Goal: Information Seeking & Learning: Learn about a topic

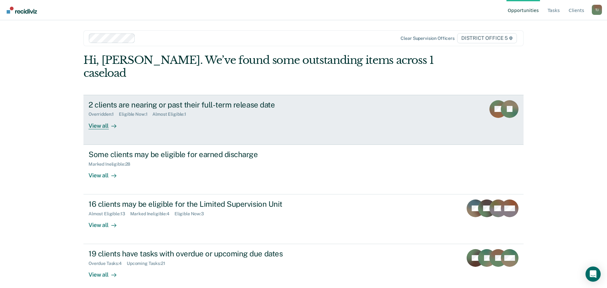
click at [208, 109] on div "Overridden : 1 Eligible Now : 1 Almost Eligible : 1" at bounding box center [200, 113] width 222 height 8
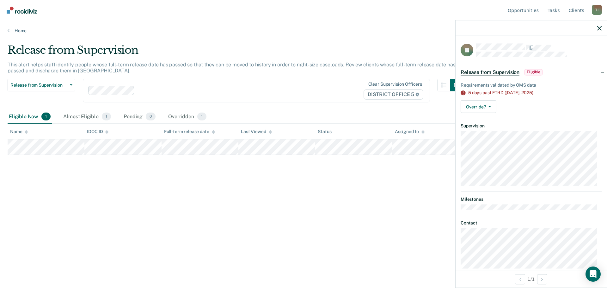
click at [144, 235] on div "Release from Supervision This alert helps staff identify people whose full-term…" at bounding box center [304, 142] width 592 height 197
click at [70, 119] on div "Almost Eligible 1" at bounding box center [87, 117] width 50 height 14
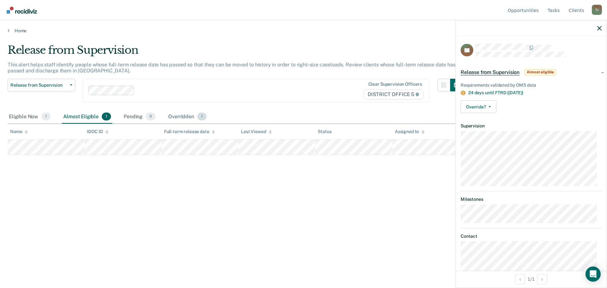
click at [182, 116] on div "Overridden 1" at bounding box center [187, 117] width 41 height 14
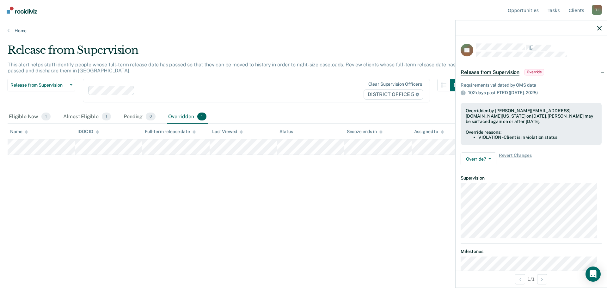
click at [601, 31] on div at bounding box center [531, 28] width 151 height 16
click at [596, 27] on div at bounding box center [531, 28] width 151 height 16
click at [600, 28] on icon "button" at bounding box center [599, 28] width 4 height 4
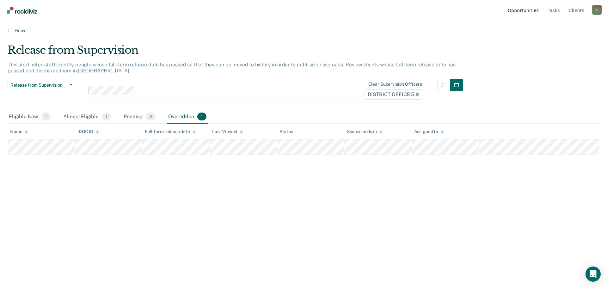
click at [535, 12] on link "Opportunities" at bounding box center [524, 10] width 34 height 20
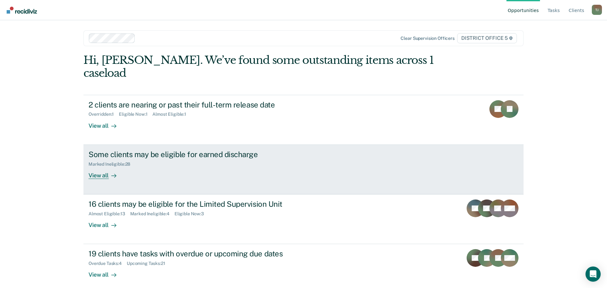
click at [256, 159] on div "Marked Ineligible : 28" at bounding box center [200, 163] width 222 height 8
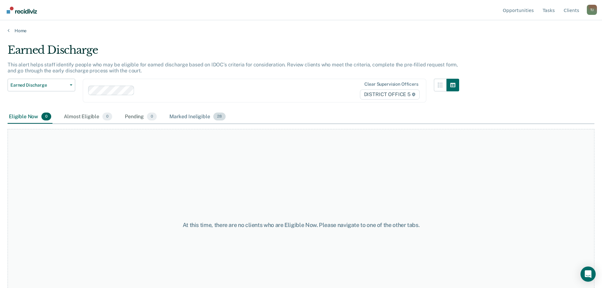
click at [196, 117] on div "Marked Ineligible 28" at bounding box center [197, 117] width 58 height 14
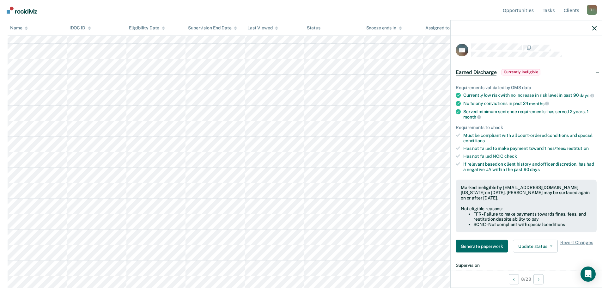
scroll to position [126, 0]
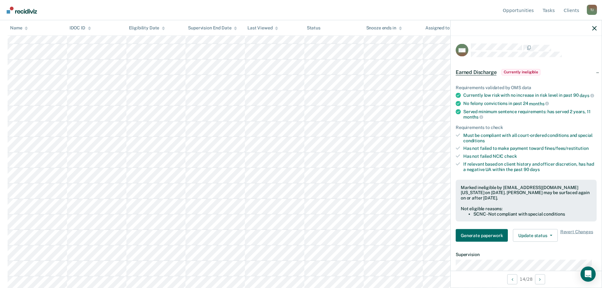
click at [262, 230] on tbody at bounding box center [301, 230] width 587 height 434
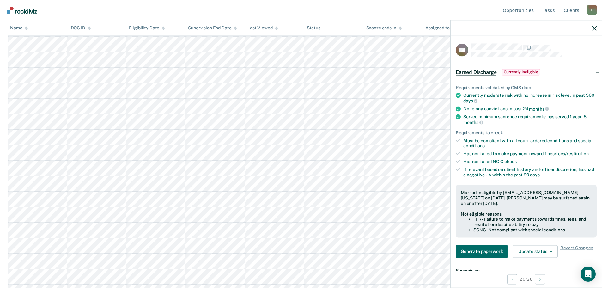
scroll to position [285, 0]
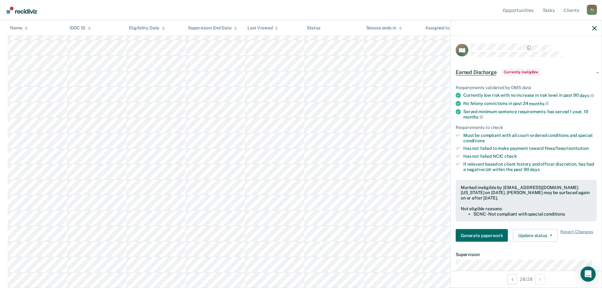
click at [263, 272] on tbody at bounding box center [301, 71] width 587 height 434
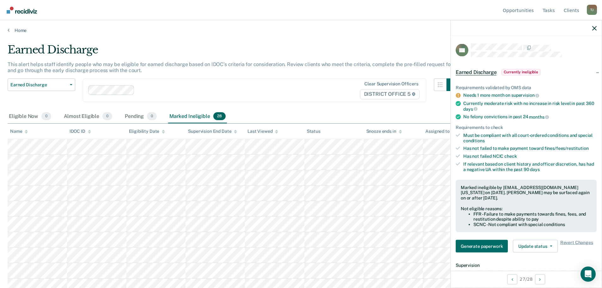
scroll to position [0, 0]
click at [298, 34] on main "Earned Discharge This alert helps staff identify people who may be eligible for…" at bounding box center [301, 160] width 602 height 253
click at [594, 27] on icon "button" at bounding box center [595, 28] width 4 height 4
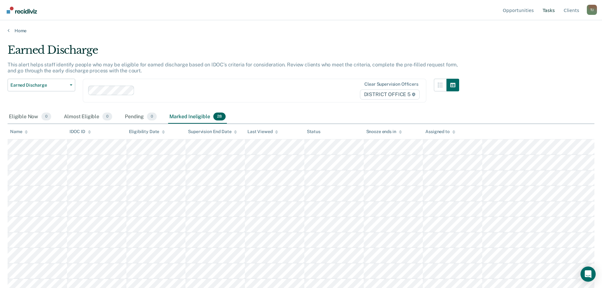
click at [548, 12] on link "Tasks" at bounding box center [549, 10] width 15 height 20
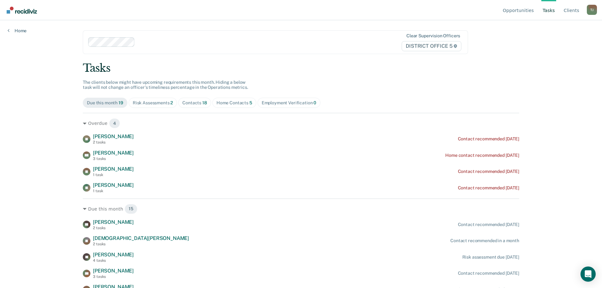
click at [155, 105] on div "Risk Assessments 2" at bounding box center [153, 102] width 40 height 5
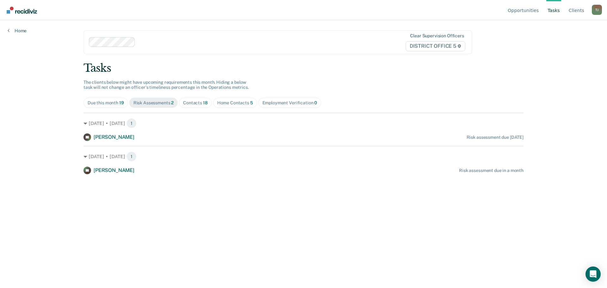
click at [187, 103] on div "Contacts 18" at bounding box center [195, 102] width 25 height 5
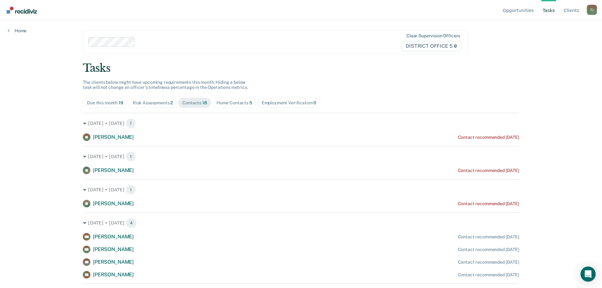
click at [220, 103] on div "Home Contacts 5" at bounding box center [235, 102] width 36 height 5
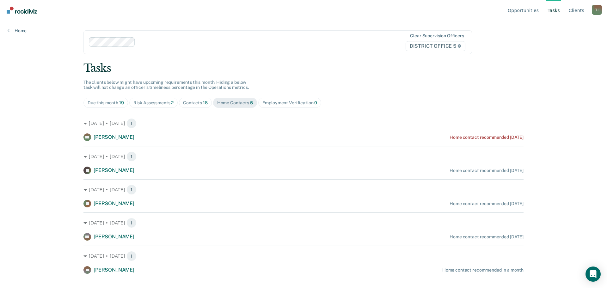
click at [194, 101] on div "Contacts 18" at bounding box center [195, 102] width 25 height 5
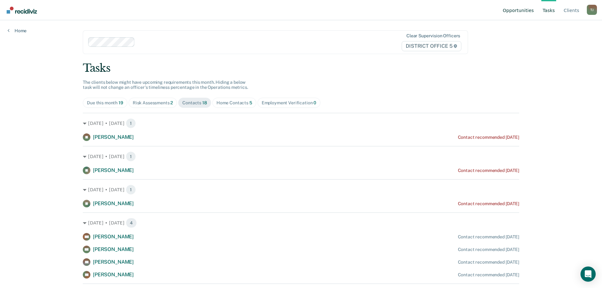
click at [519, 13] on link "Opportunities" at bounding box center [519, 10] width 34 height 20
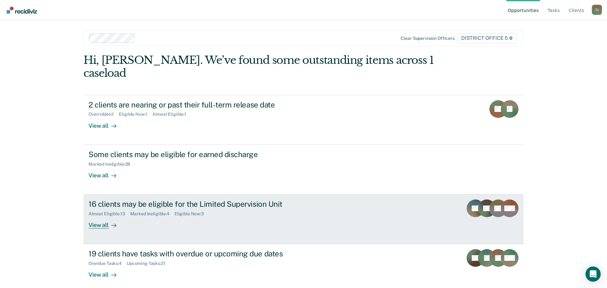
click at [196, 211] on div "Eligible Now : 3" at bounding box center [192, 213] width 34 height 5
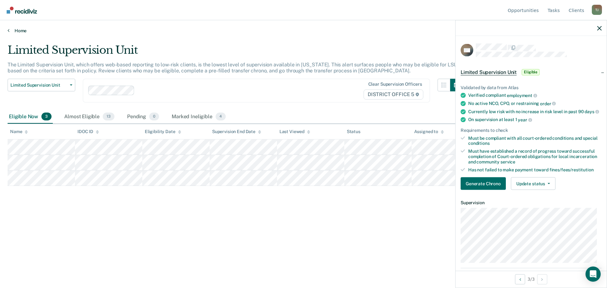
click at [17, 29] on link "Home" at bounding box center [304, 31] width 592 height 6
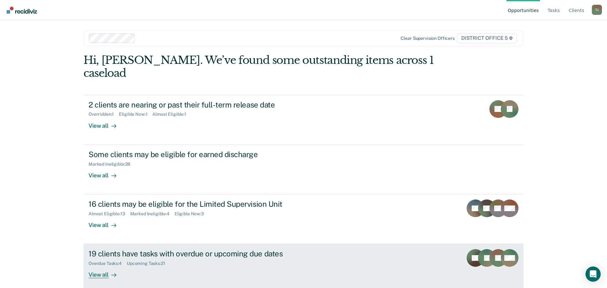
click at [233, 258] on div "Overdue Tasks : 4 Upcoming Tasks : 21" at bounding box center [200, 262] width 222 height 8
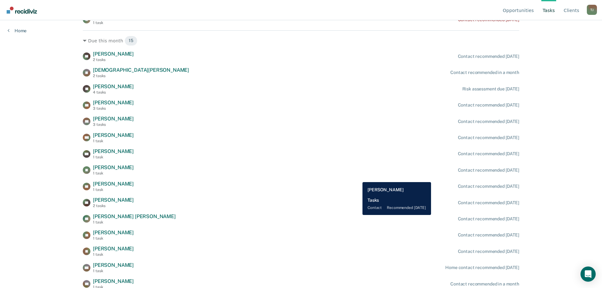
scroll to position [170, 0]
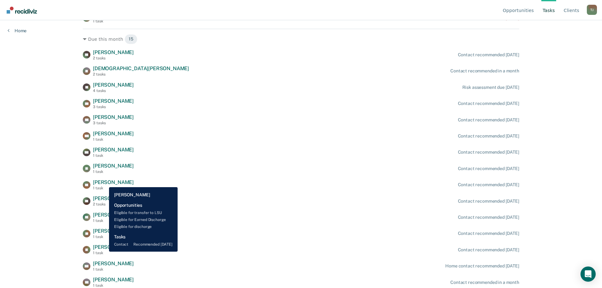
click at [104, 182] on span "[PERSON_NAME]" at bounding box center [113, 182] width 41 height 6
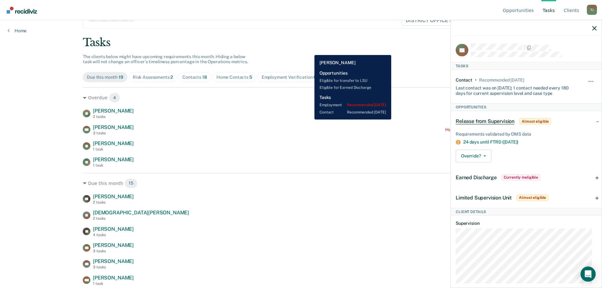
scroll to position [12, 0]
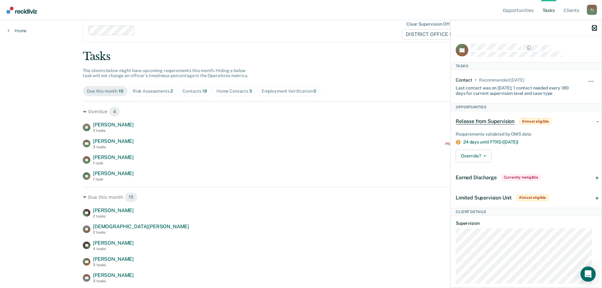
click at [596, 28] on icon "button" at bounding box center [595, 28] width 4 height 4
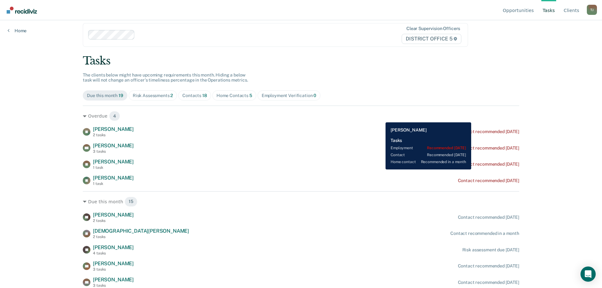
scroll to position [0, 0]
